Goal: Find specific page/section: Find specific page/section

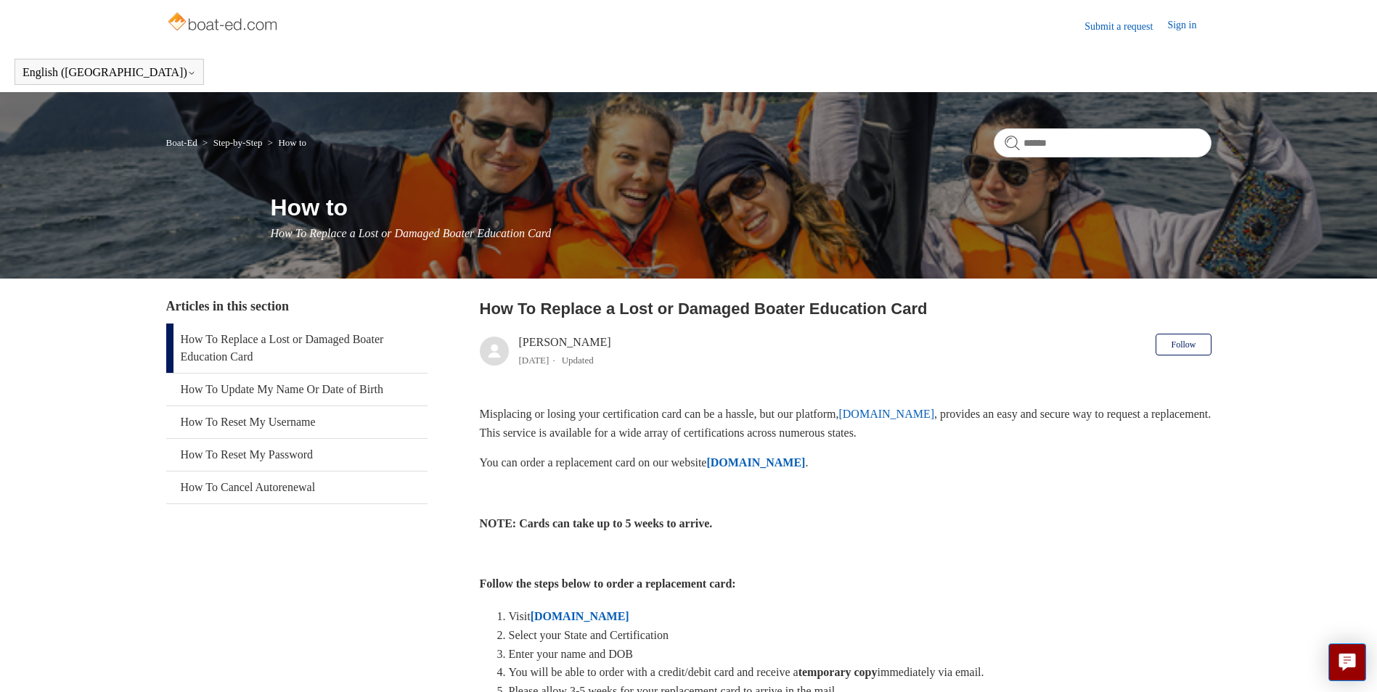
click at [1135, 498] on p at bounding box center [845, 493] width 731 height 19
click at [1115, 499] on p at bounding box center [845, 493] width 731 height 19
click at [784, 462] on strong "[DOMAIN_NAME]" at bounding box center [755, 462] width 99 height 12
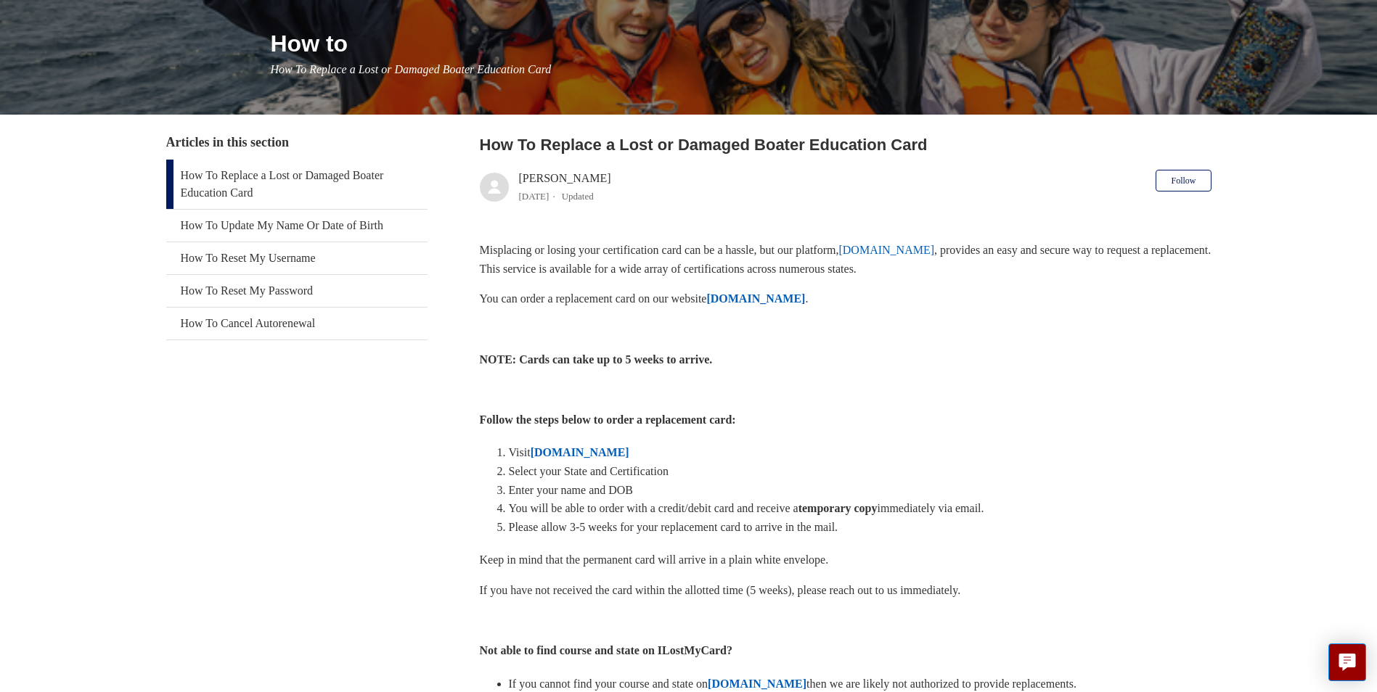
scroll to position [218, 0]
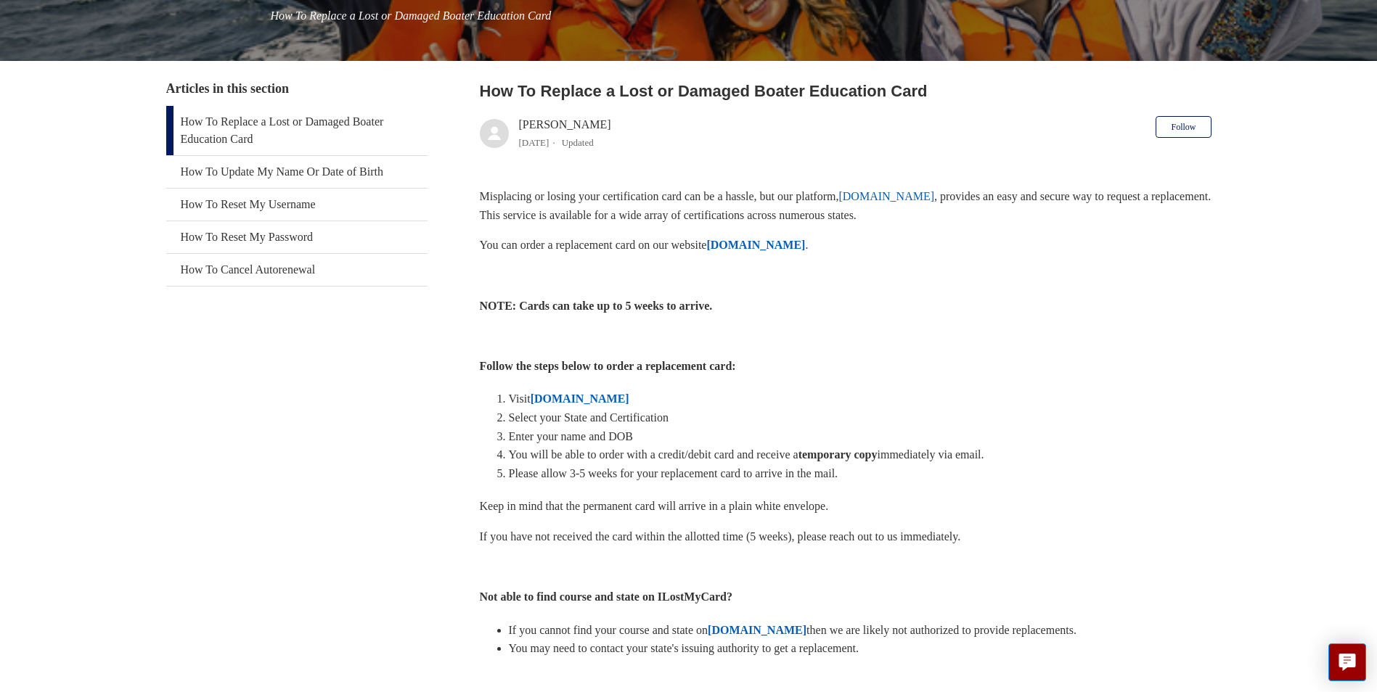
click at [594, 401] on strong "[DOMAIN_NAME]" at bounding box center [579, 399] width 99 height 12
